Goal: Task Accomplishment & Management: Manage account settings

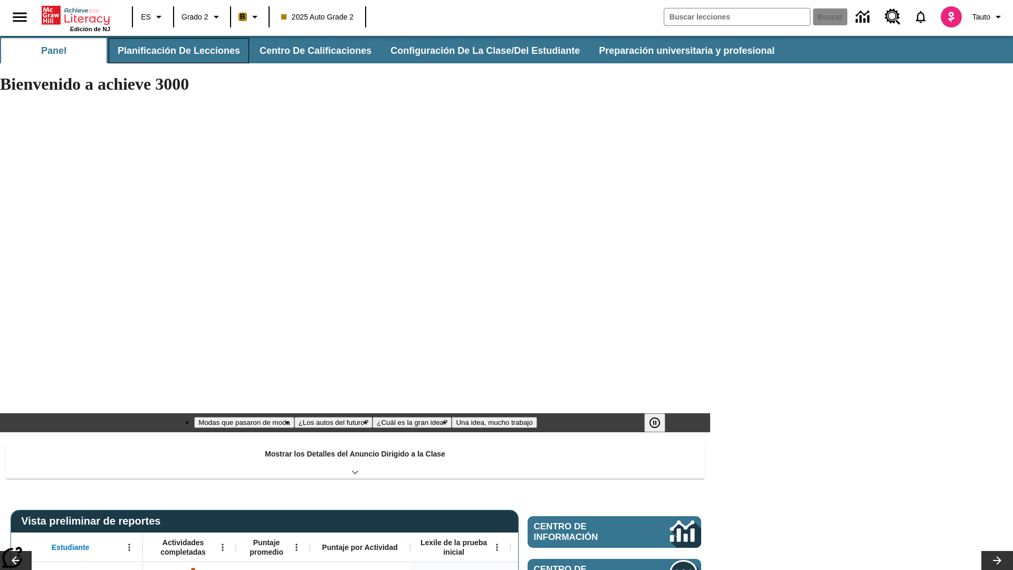
click at [177, 51] on button "Planificación de lecciones" at bounding box center [179, 50] width 140 height 25
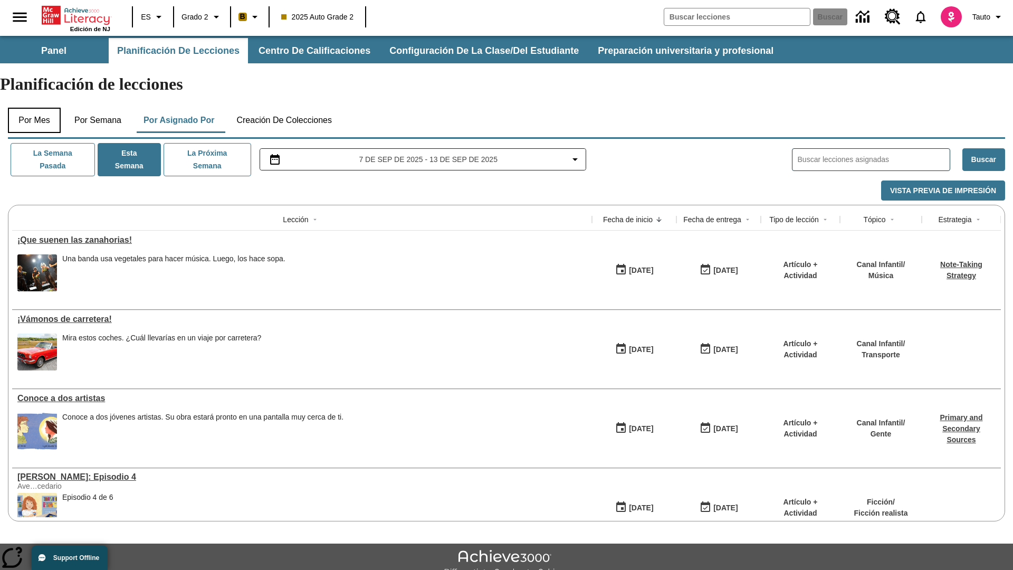
click at [34, 108] on button "Por mes" at bounding box center [34, 120] width 53 height 25
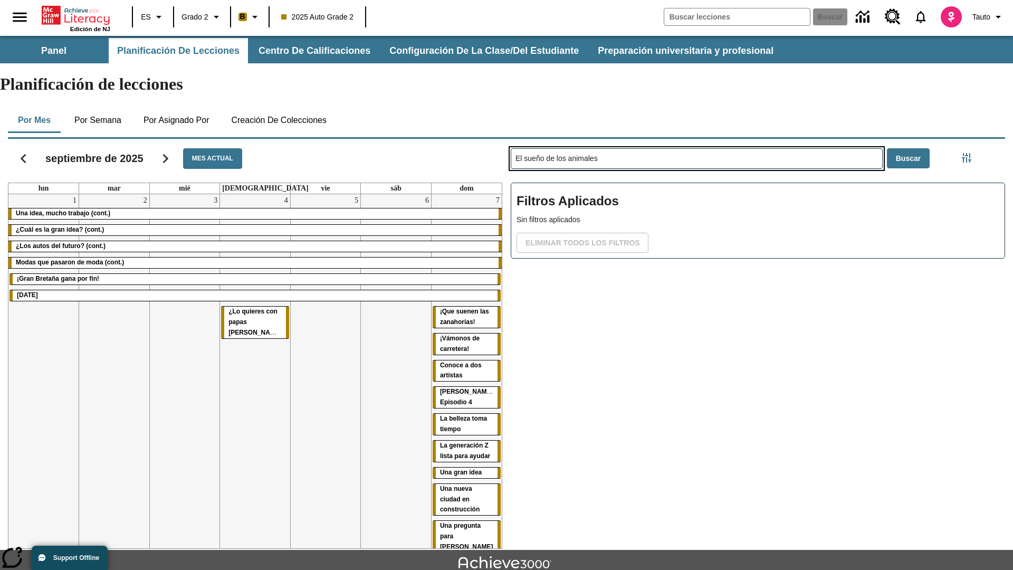
type input "El sueño de los animales"
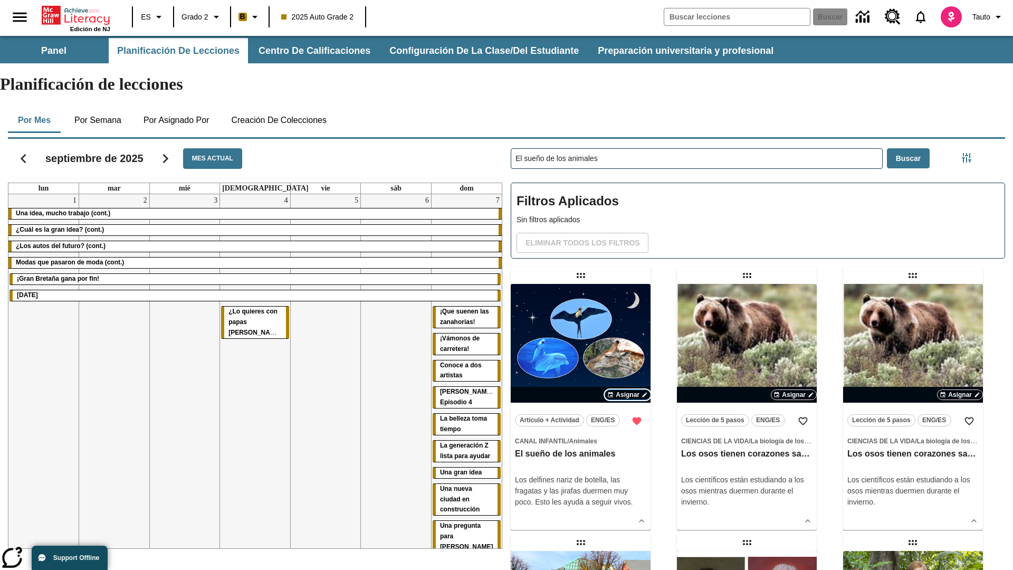
click at [627, 390] on span "Asignar" at bounding box center [628, 394] width 24 height 9
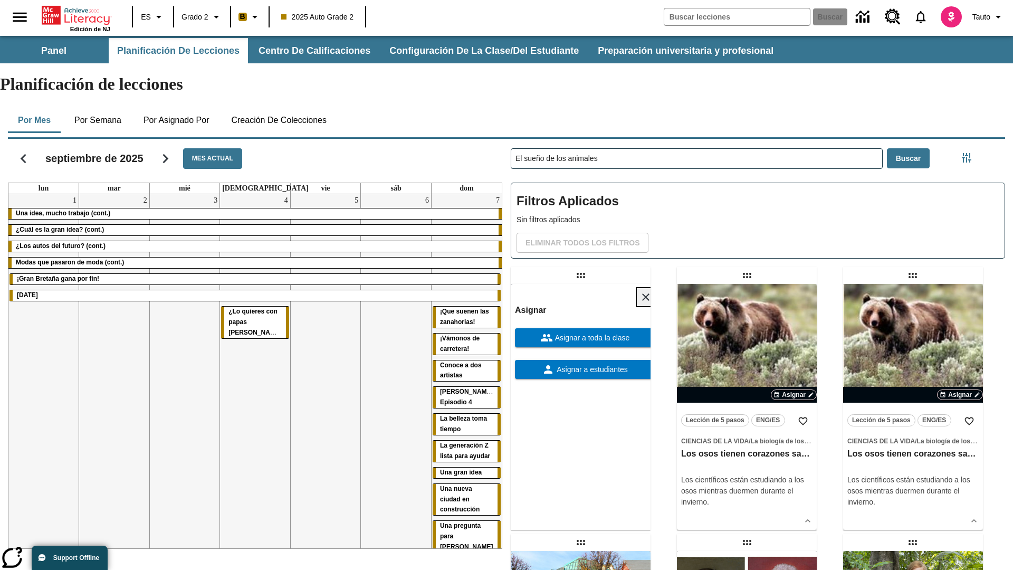
scroll to position [286, 0]
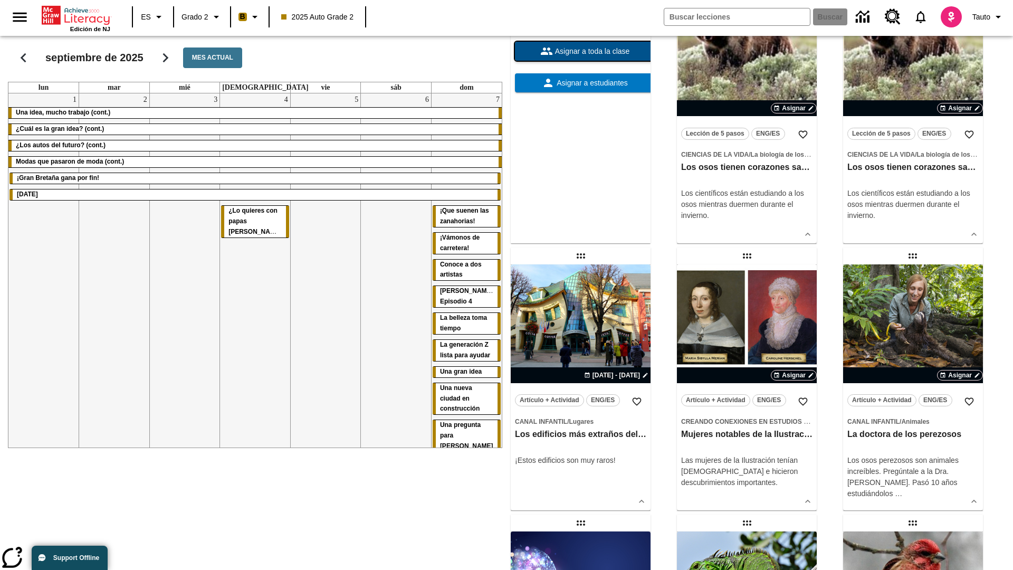
click at [580, 57] on span "Asignar a toda la clase" at bounding box center [591, 51] width 77 height 11
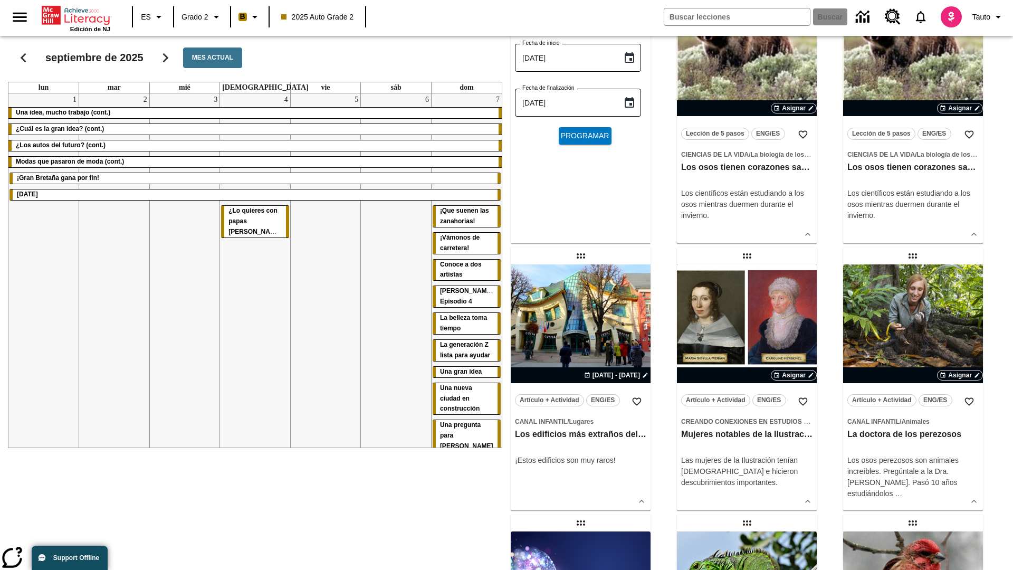
scroll to position [0, 0]
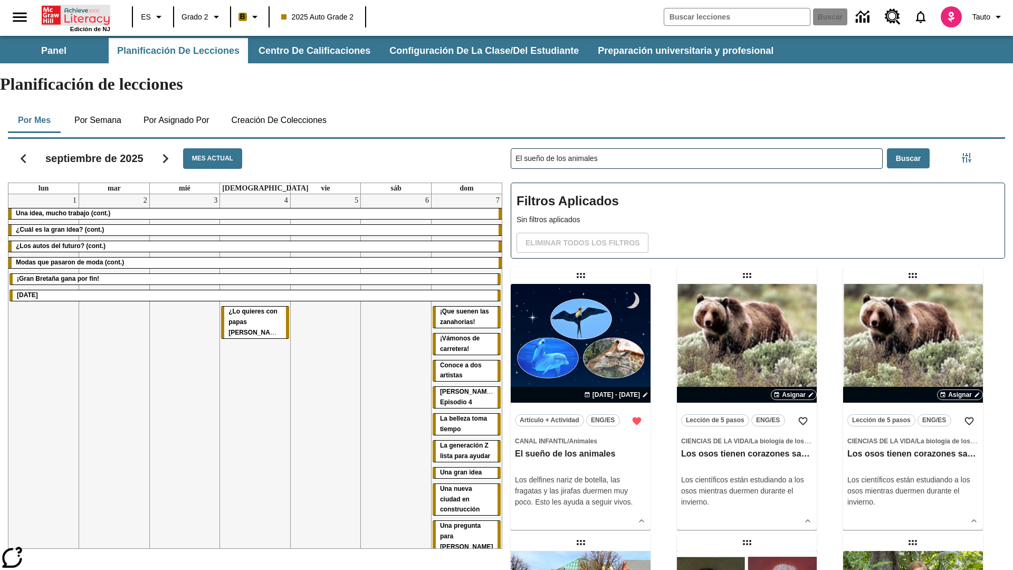
click at [76, 14] on icon "Portada" at bounding box center [77, 15] width 70 height 21
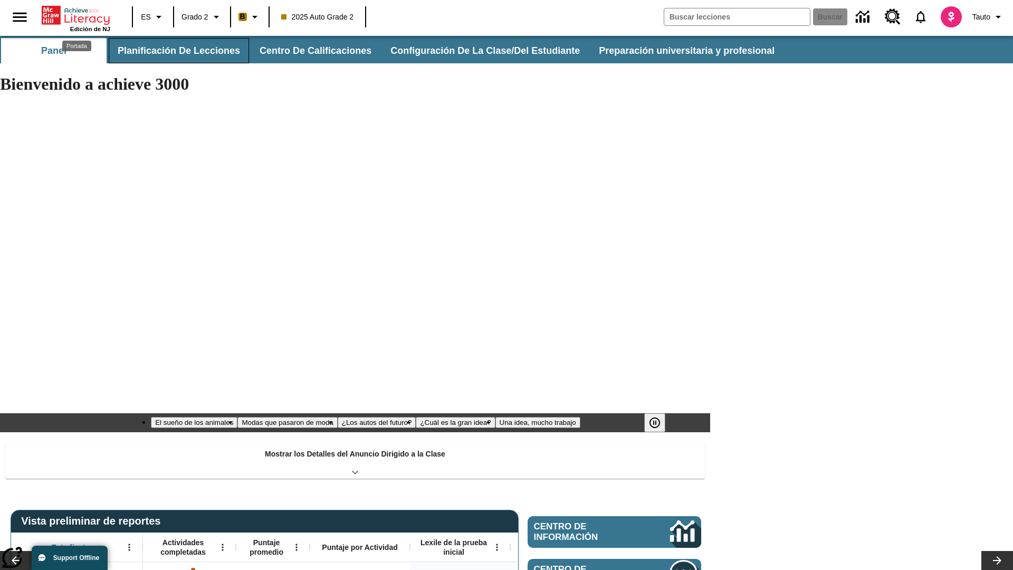
click at [177, 51] on button "Planificación de lecciones" at bounding box center [179, 50] width 140 height 25
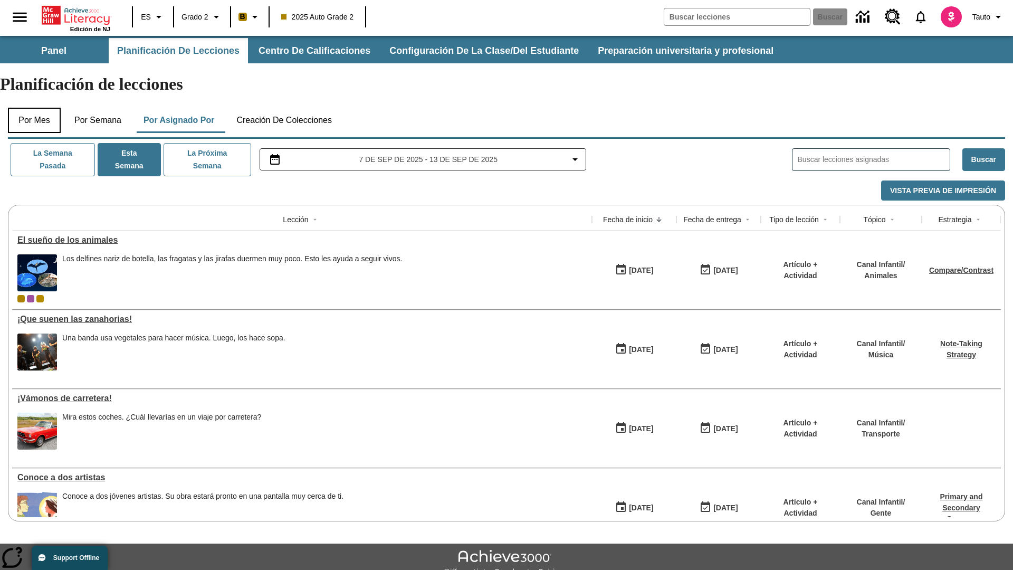
click at [34, 108] on button "Por mes" at bounding box center [34, 120] width 53 height 25
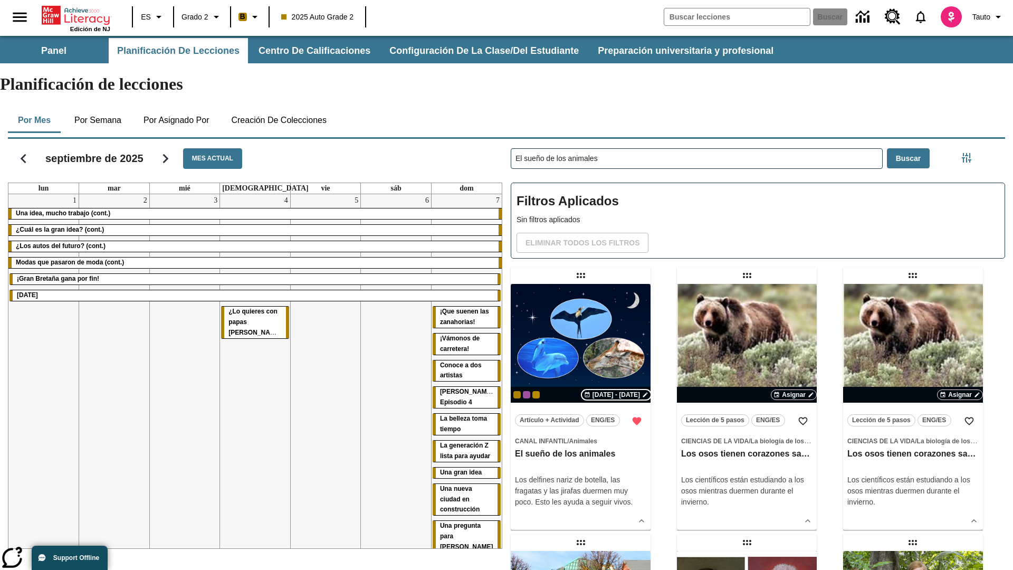
click at [615, 390] on span "[DATE] - [DATE]" at bounding box center [615, 394] width 47 height 9
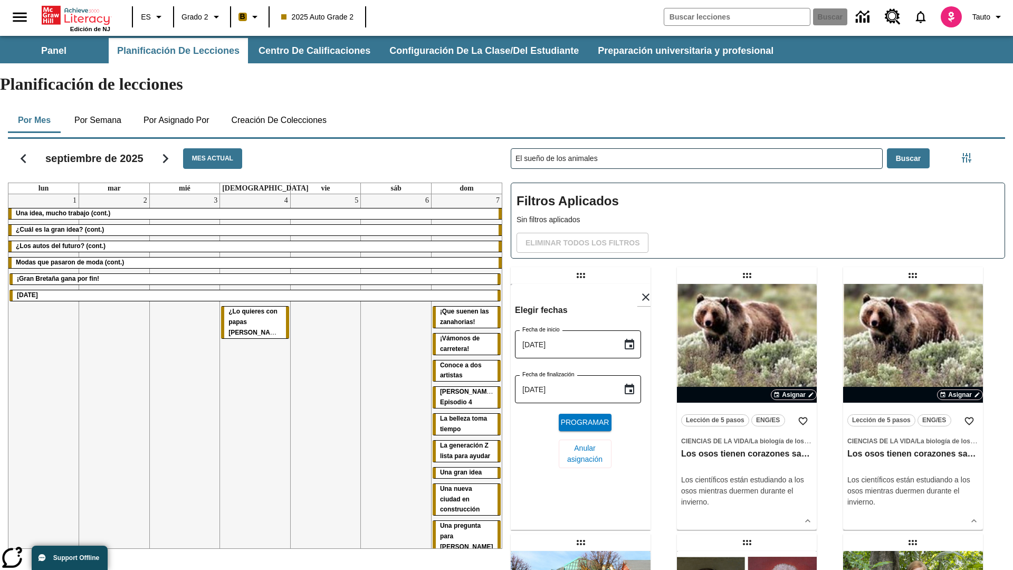
scroll to position [398, 0]
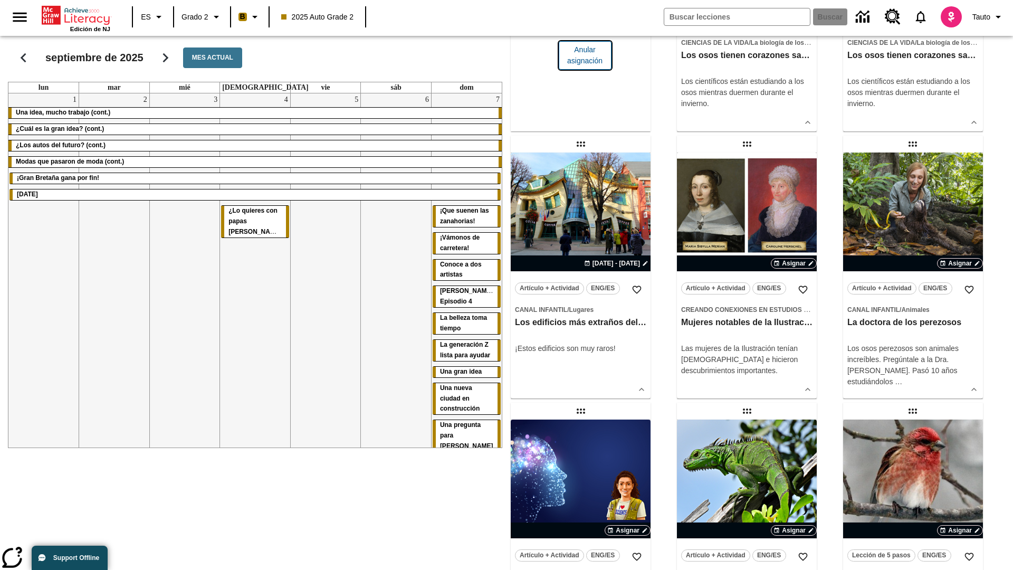
click at [580, 66] on span "Anular asignación" at bounding box center [585, 55] width 36 height 22
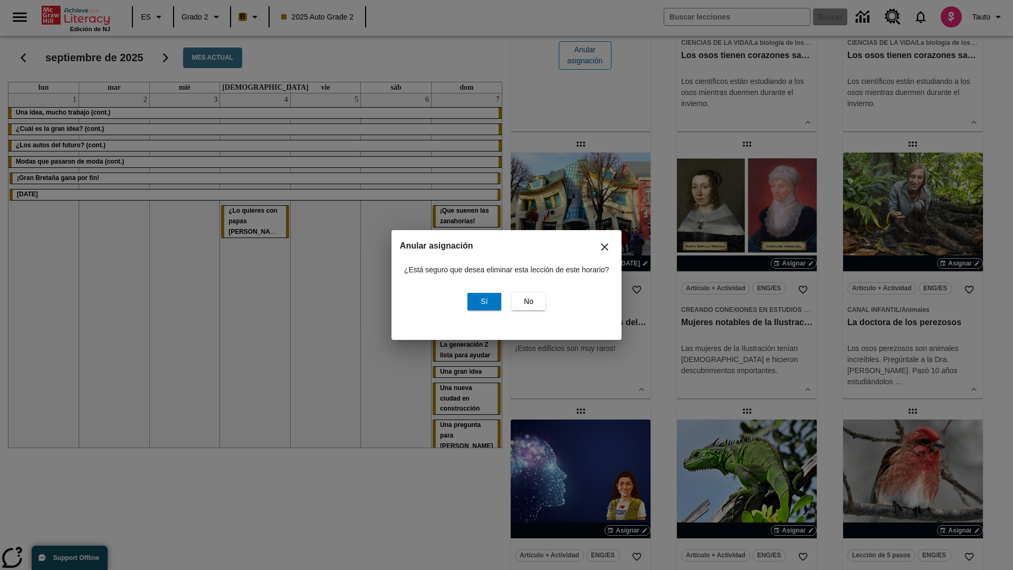
scroll to position [0, 0]
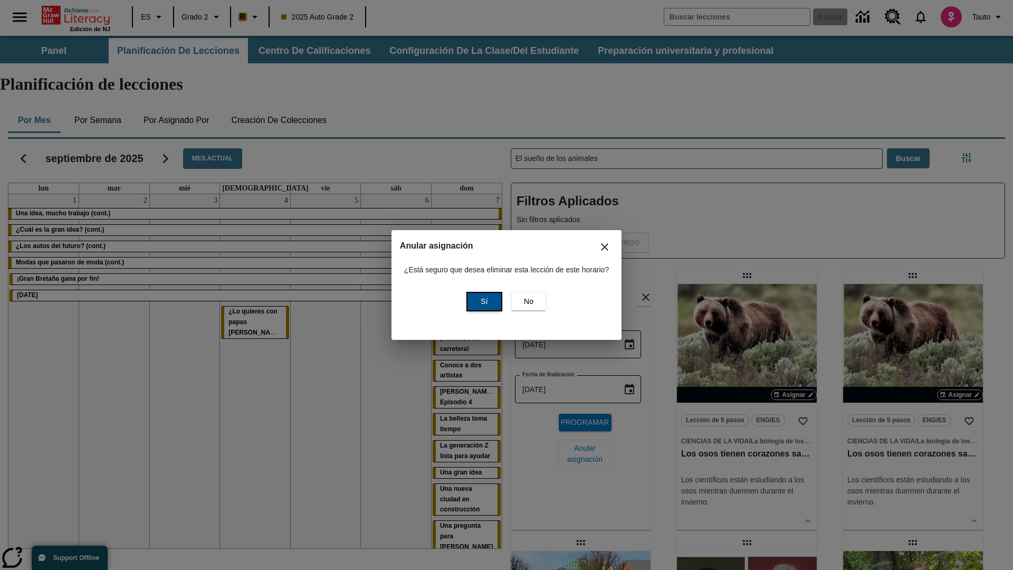
click at [483, 301] on span "Sí" at bounding box center [484, 301] width 7 height 11
